Goal: Check status: Check status

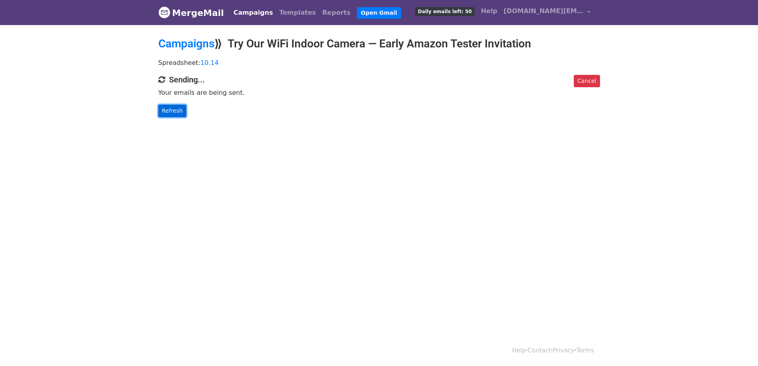
click at [166, 115] on link "Refresh" at bounding box center [172, 111] width 28 height 12
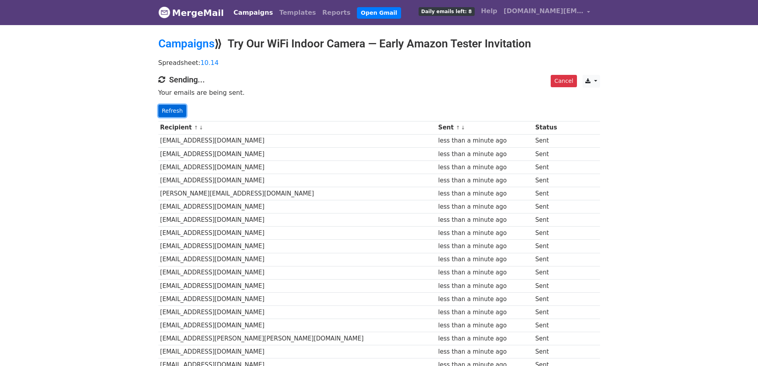
click at [171, 111] on link "Refresh" at bounding box center [172, 111] width 28 height 12
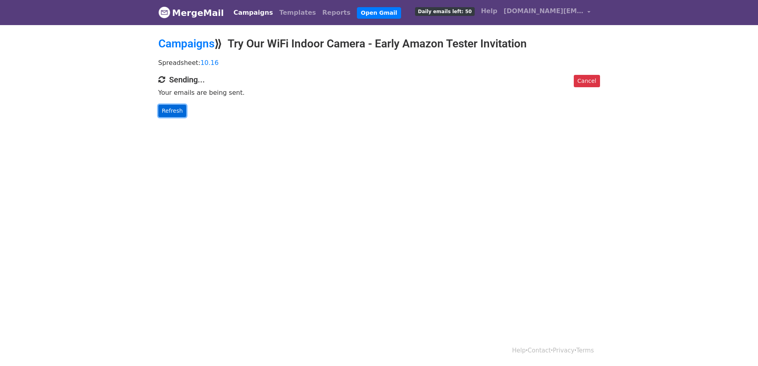
click at [170, 112] on link "Refresh" at bounding box center [172, 111] width 28 height 12
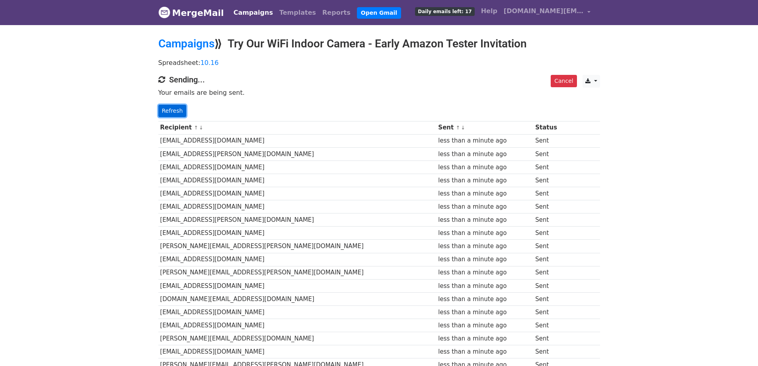
click at [173, 111] on link "Refresh" at bounding box center [172, 111] width 28 height 12
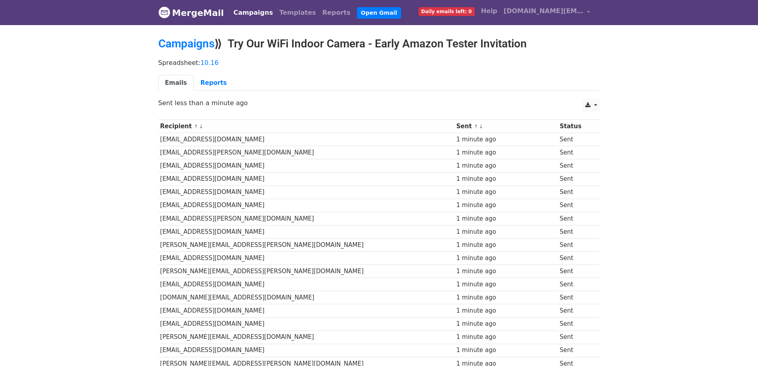
scroll to position [199, 0]
